Goal: Complete application form

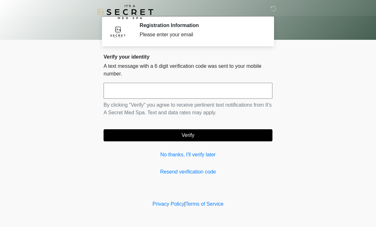
click at [153, 89] on input "text" at bounding box center [187, 91] width 169 height 16
type input "******"
click at [191, 137] on button "Verify" at bounding box center [187, 135] width 169 height 12
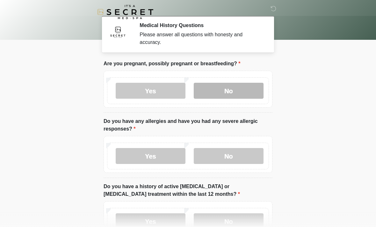
click at [230, 89] on label "No" at bounding box center [229, 91] width 70 height 16
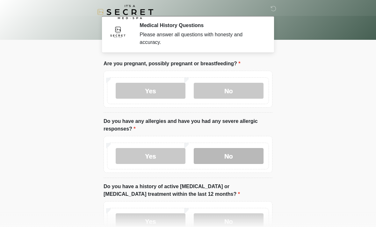
click at [230, 160] on label "No" at bounding box center [229, 156] width 70 height 16
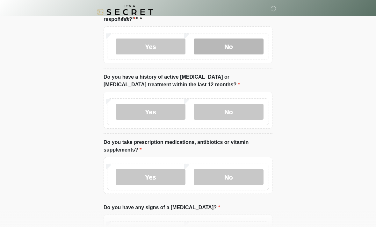
scroll to position [121, 0]
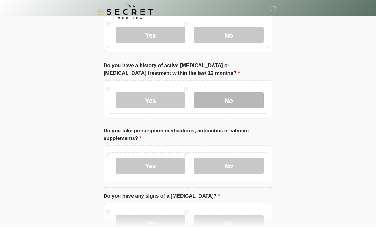
click at [224, 99] on label "No" at bounding box center [229, 101] width 70 height 16
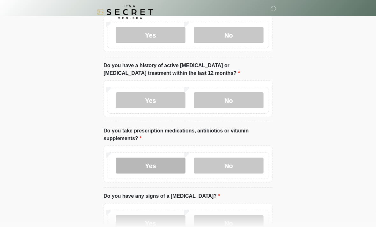
click at [157, 168] on label "Yes" at bounding box center [151, 166] width 70 height 16
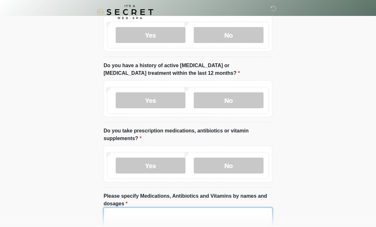
click at [251, 225] on textarea "Please specify Medications, Antibiotics and Vitamins by names and dosages" at bounding box center [187, 221] width 169 height 27
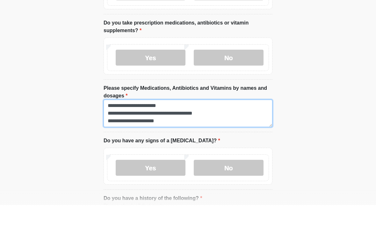
scroll to position [0, 0]
type textarea "**********"
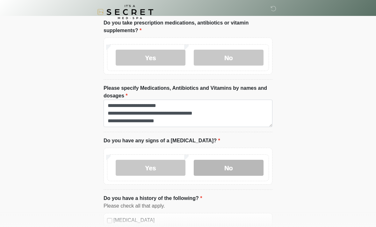
click at [227, 168] on label "No" at bounding box center [229, 168] width 70 height 16
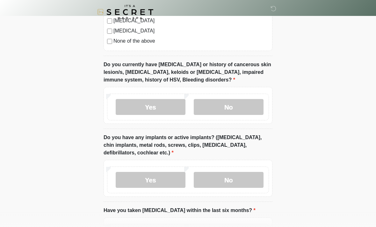
scroll to position [522, 0]
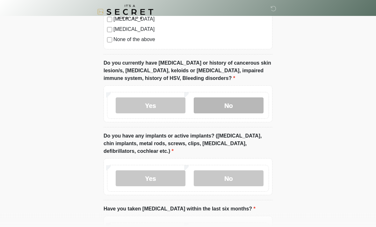
click at [229, 103] on label "No" at bounding box center [229, 106] width 70 height 16
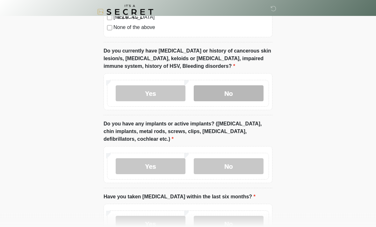
scroll to position [582, 0]
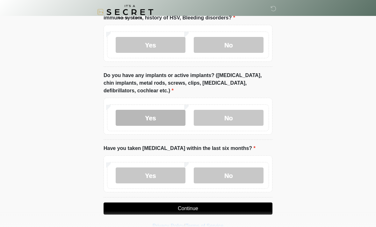
click at [140, 119] on label "Yes" at bounding box center [151, 118] width 70 height 16
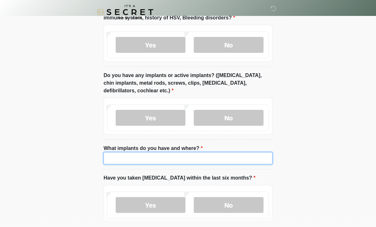
click at [171, 157] on input "What implants do you have and where?" at bounding box center [187, 158] width 169 height 12
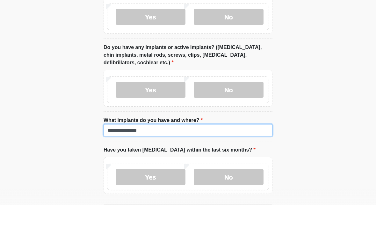
scroll to position [632, 0]
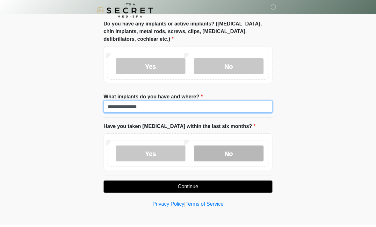
type input "**********"
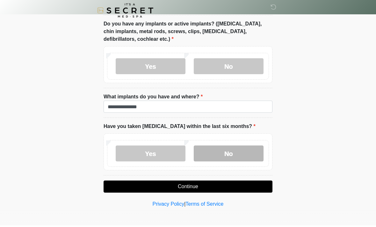
click at [231, 155] on label "No" at bounding box center [229, 155] width 70 height 16
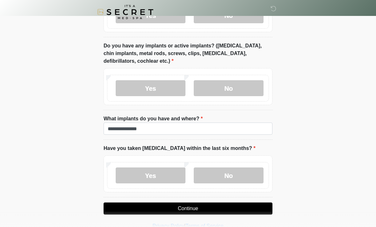
click at [228, 210] on button "Continue" at bounding box center [187, 208] width 169 height 12
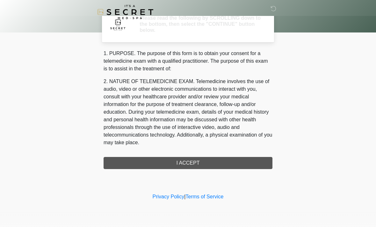
scroll to position [0, 0]
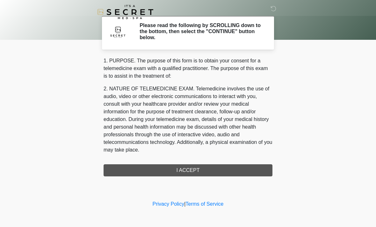
click at [222, 168] on div "1. PURPOSE. The purpose of this form is to obtain your consent for a telemedici…" at bounding box center [187, 116] width 169 height 119
click at [205, 173] on div "1. PURPOSE. The purpose of this form is to obtain your consent for a telemedici…" at bounding box center [187, 116] width 169 height 119
click at [188, 171] on div "1. PURPOSE. The purpose of this form is to obtain your consent for a telemedici…" at bounding box center [187, 116] width 169 height 119
click at [214, 171] on div "1. PURPOSE. The purpose of this form is to obtain your consent for a telemedici…" at bounding box center [187, 116] width 169 height 119
click at [231, 35] on h2 "Please read the following by SCROLLING down to the bottom, then select the "CON…" at bounding box center [200, 31] width 123 height 18
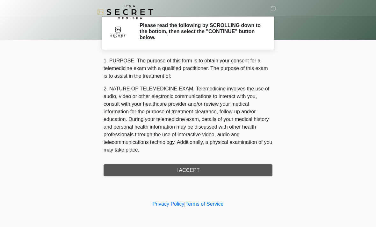
click at [193, 172] on div "1. PURPOSE. The purpose of this form is to obtain your consent for a telemedici…" at bounding box center [187, 116] width 169 height 119
click at [195, 172] on div "1. PURPOSE. The purpose of this form is to obtain your consent for a telemedici…" at bounding box center [187, 116] width 169 height 119
click at [198, 169] on div "1. PURPOSE. The purpose of this form is to obtain your consent for a telemedici…" at bounding box center [187, 116] width 169 height 119
click at [191, 171] on div "1. PURPOSE. The purpose of this form is to obtain your consent for a telemedici…" at bounding box center [187, 116] width 169 height 119
click at [193, 169] on div "1. PURPOSE. The purpose of this form is to obtain your consent for a telemedici…" at bounding box center [187, 116] width 169 height 119
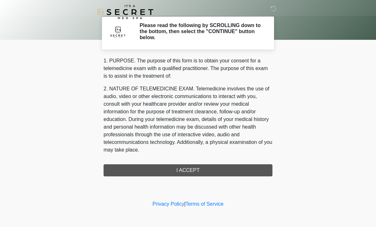
click at [195, 170] on div "1. PURPOSE. The purpose of this form is to obtain your consent for a telemedici…" at bounding box center [187, 116] width 169 height 119
click at [191, 174] on div "1. PURPOSE. The purpose of this form is to obtain your consent for a telemedici…" at bounding box center [187, 116] width 169 height 119
click at [199, 170] on div "1. PURPOSE. The purpose of this form is to obtain your consent for a telemedici…" at bounding box center [187, 116] width 169 height 119
click at [163, 165] on div "1. PURPOSE. The purpose of this form is to obtain your consent for a telemedici…" at bounding box center [187, 116] width 169 height 119
click at [172, 162] on div "1. PURPOSE. The purpose of this form is to obtain your consent for a telemedici…" at bounding box center [187, 116] width 169 height 119
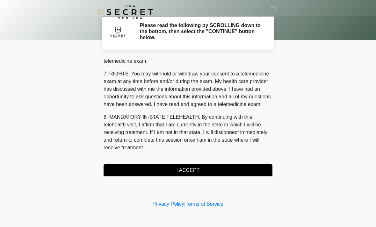
scroll to position [270, 0]
click at [237, 166] on button "I ACCEPT" at bounding box center [187, 170] width 169 height 12
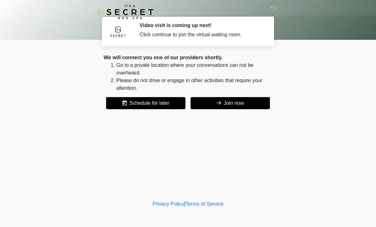
click at [250, 103] on button "Join now" at bounding box center [229, 103] width 79 height 12
